Goal: Find specific page/section: Find specific page/section

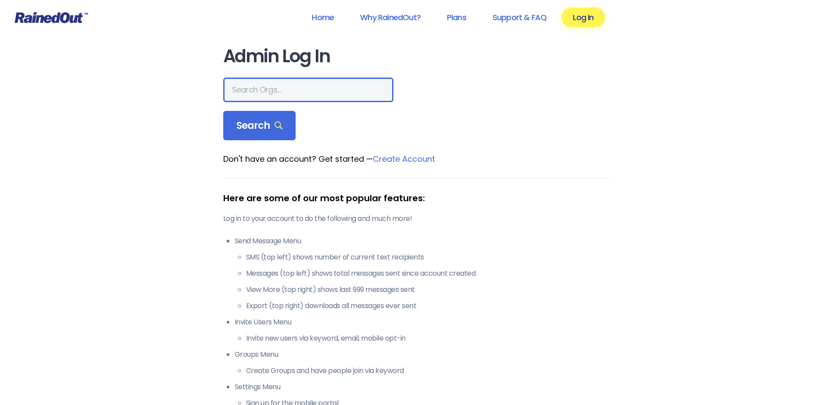
click at [299, 90] on input "text" at bounding box center [308, 90] width 170 height 25
type input "Holland Steelheaders"
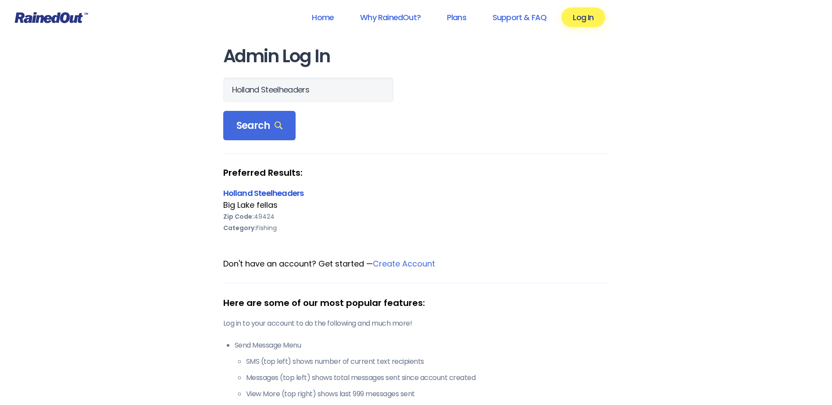
click at [251, 193] on link "Holland Steelheaders" at bounding box center [263, 193] width 81 height 11
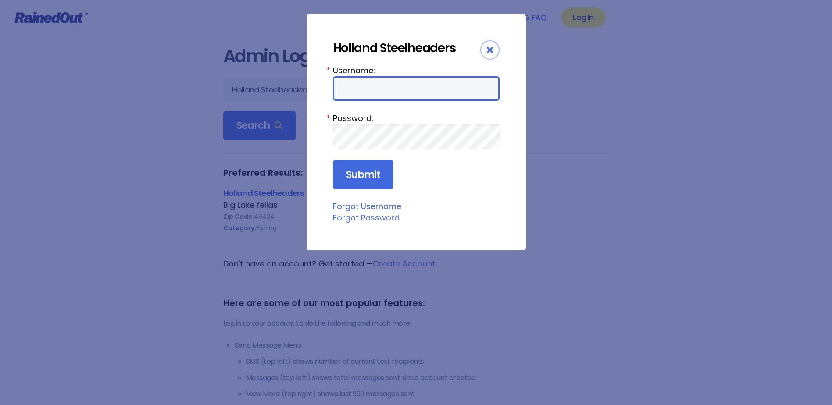
type input "FishNFever"
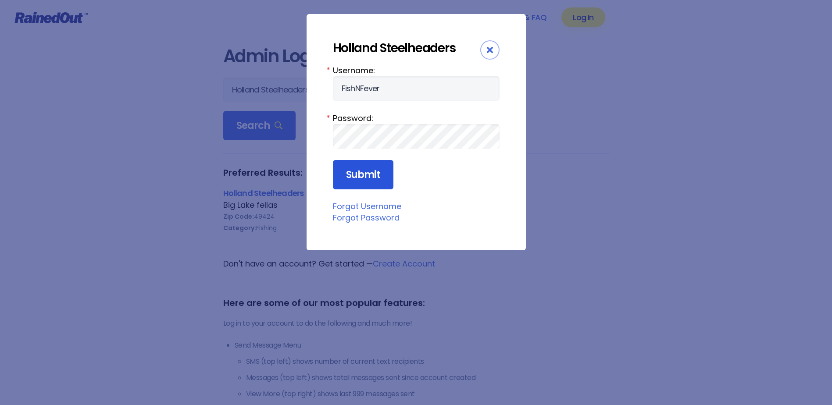
click at [369, 176] on input "Submit" at bounding box center [363, 175] width 60 height 30
